Goal: Navigation & Orientation: Understand site structure

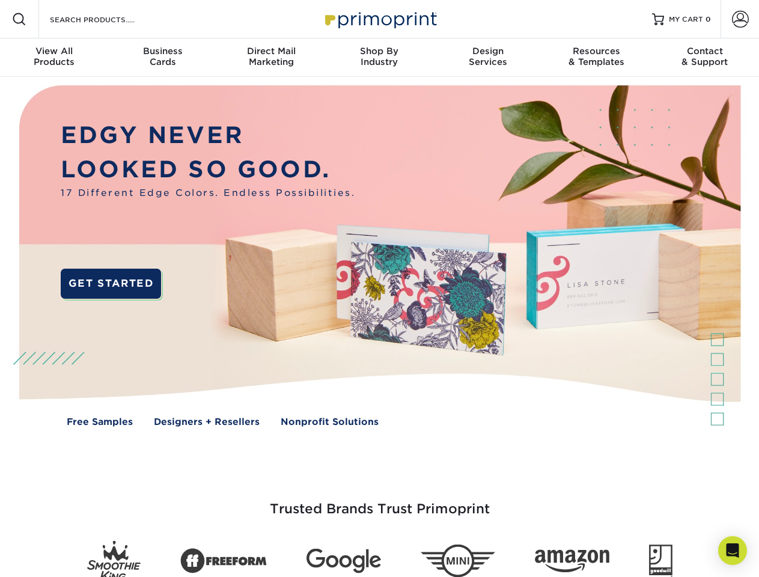
click at [379, 288] on img at bounding box center [379, 264] width 751 height 375
click at [19, 19] on span at bounding box center [19, 19] width 14 height 14
click at [739, 19] on span at bounding box center [740, 19] width 17 height 17
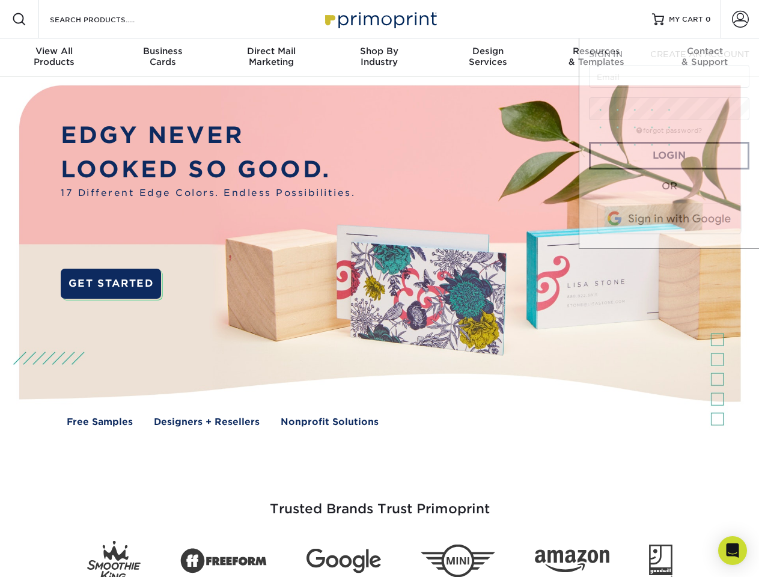
click at [54, 58] on div "View All Products" at bounding box center [54, 57] width 108 height 22
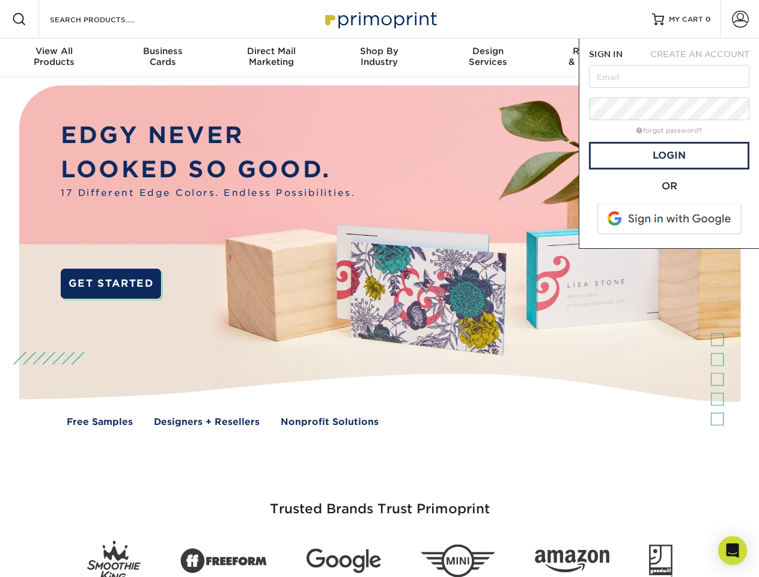
click at [162, 58] on div "Business Cards" at bounding box center [162, 57] width 108 height 22
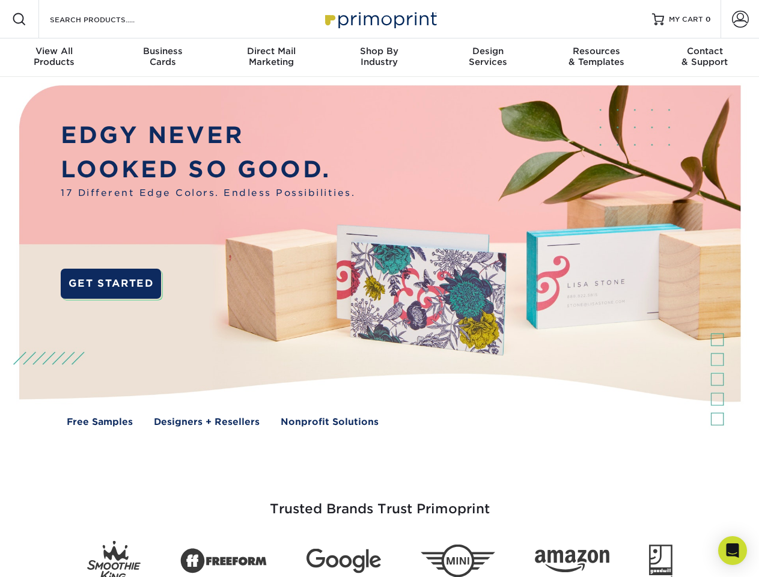
click at [271, 58] on div "Direct Mail Marketing" at bounding box center [271, 57] width 108 height 22
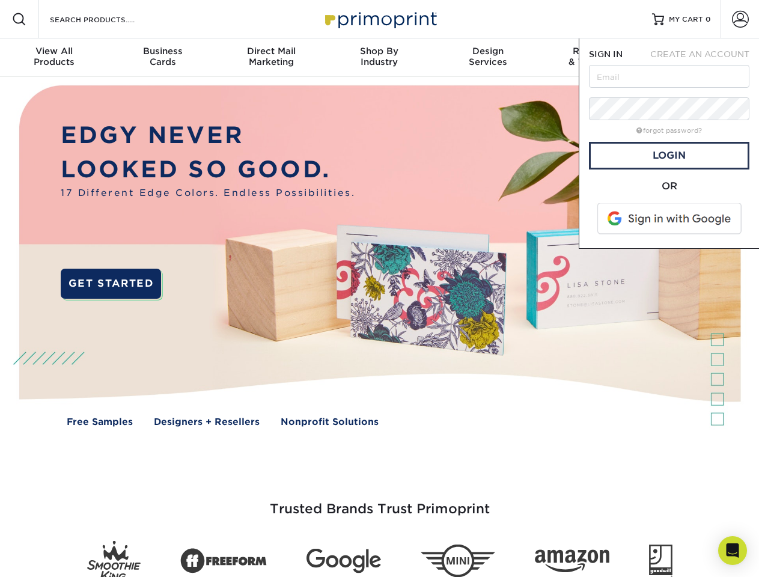
click at [379, 58] on div "Shop By Industry" at bounding box center [379, 57] width 108 height 22
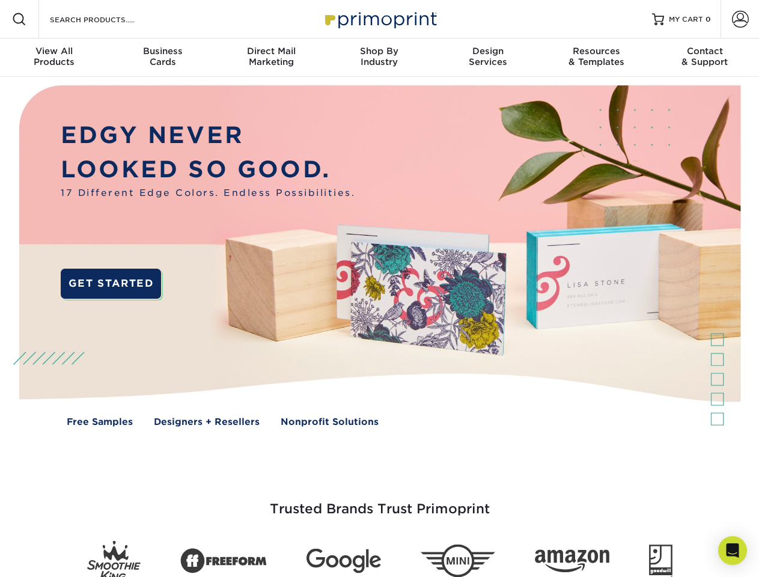
click at [488, 58] on div "Design Services" at bounding box center [488, 57] width 108 height 22
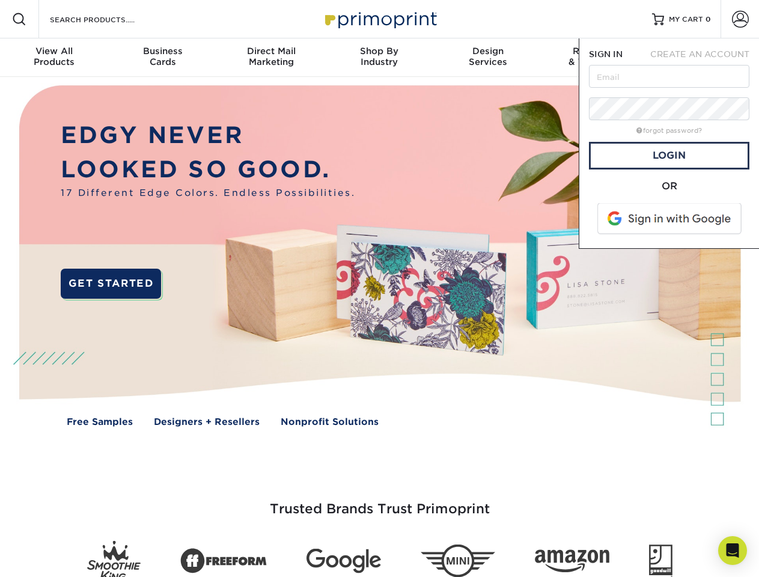
click at [596, 58] on span "SIGN IN" at bounding box center [606, 54] width 34 height 10
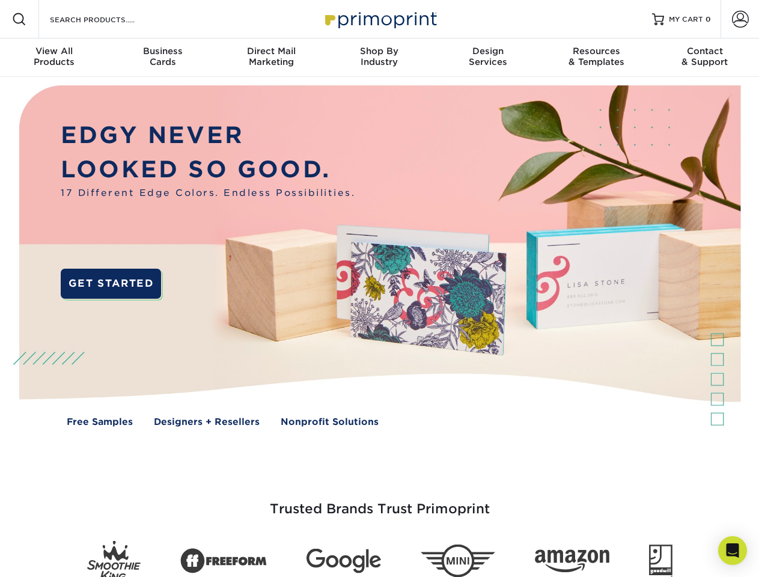
click at [705, 58] on div "Contact & Support" at bounding box center [705, 57] width 108 height 22
